Goal: Navigation & Orientation: Find specific page/section

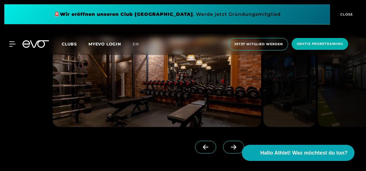
scroll to position [404, 0]
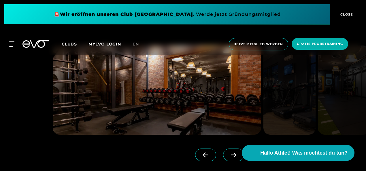
click at [70, 44] on span "Clubs" at bounding box center [69, 44] width 15 height 5
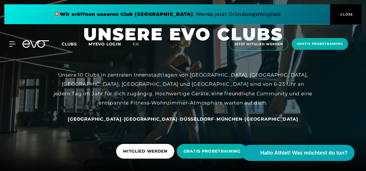
click at [121, 120] on span "[GEOGRAPHIC_DATA]" at bounding box center [95, 119] width 54 height 5
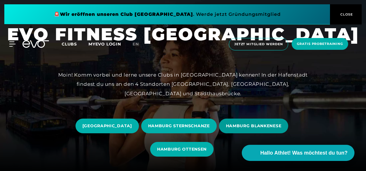
click at [234, 123] on span "HAMBURG BLANKENESE" at bounding box center [254, 126] width 70 height 15
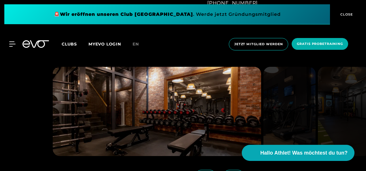
scroll to position [404, 0]
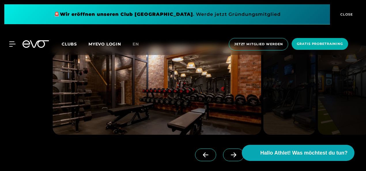
click at [223, 155] on span at bounding box center [233, 155] width 21 height 13
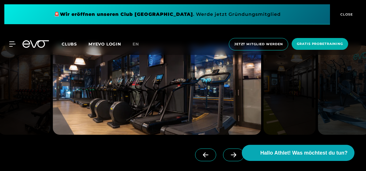
click at [229, 155] on icon at bounding box center [234, 155] width 10 height 5
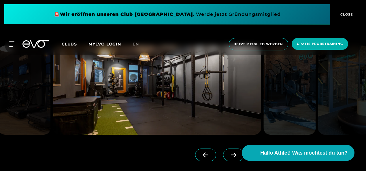
click at [229, 155] on icon at bounding box center [234, 155] width 10 height 5
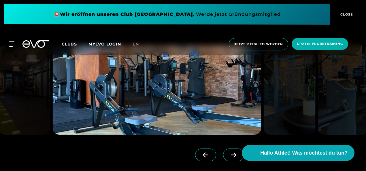
click at [231, 155] on icon at bounding box center [233, 155] width 5 height 5
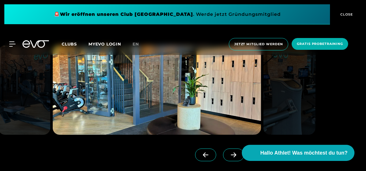
click at [231, 155] on icon at bounding box center [233, 155] width 5 height 5
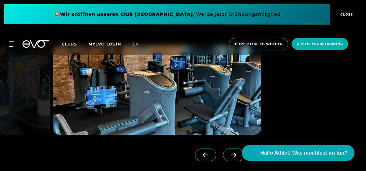
click at [231, 155] on icon at bounding box center [233, 155] width 5 height 5
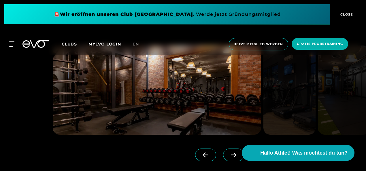
click at [231, 155] on icon at bounding box center [233, 155] width 5 height 5
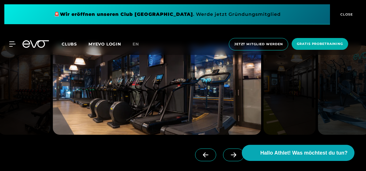
click at [231, 155] on icon at bounding box center [233, 155] width 5 height 5
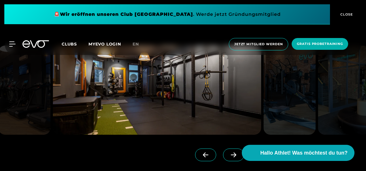
click at [346, 13] on span "CLOSE" at bounding box center [346, 14] width 14 height 5
